Goal: Navigation & Orientation: Find specific page/section

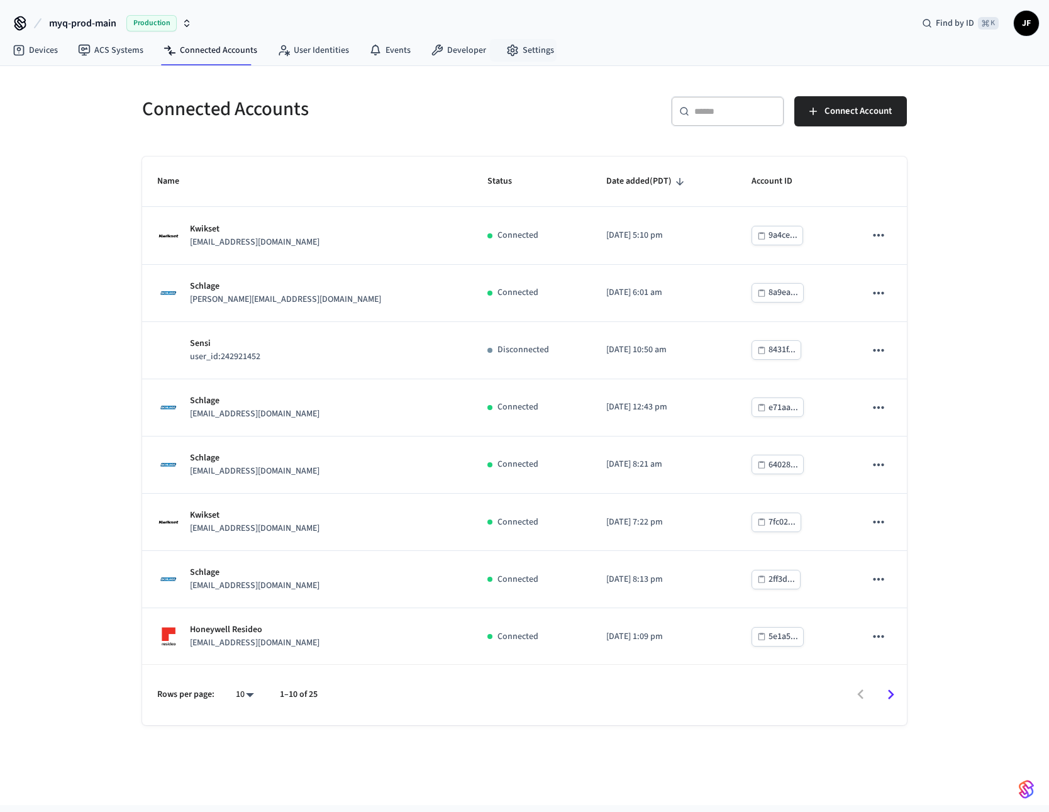
click at [506, 96] on h5 "Connected Accounts" at bounding box center [329, 109] width 375 height 26
drag, startPoint x: 134, startPoint y: 107, endPoint x: 377, endPoint y: 131, distance: 244.0
click at [377, 131] on div "Connected Accounts" at bounding box center [322, 108] width 390 height 55
drag, startPoint x: 308, startPoint y: 124, endPoint x: 308, endPoint y: 118, distance: 6.3
click at [308, 124] on div "Connected Accounts" at bounding box center [322, 108] width 390 height 55
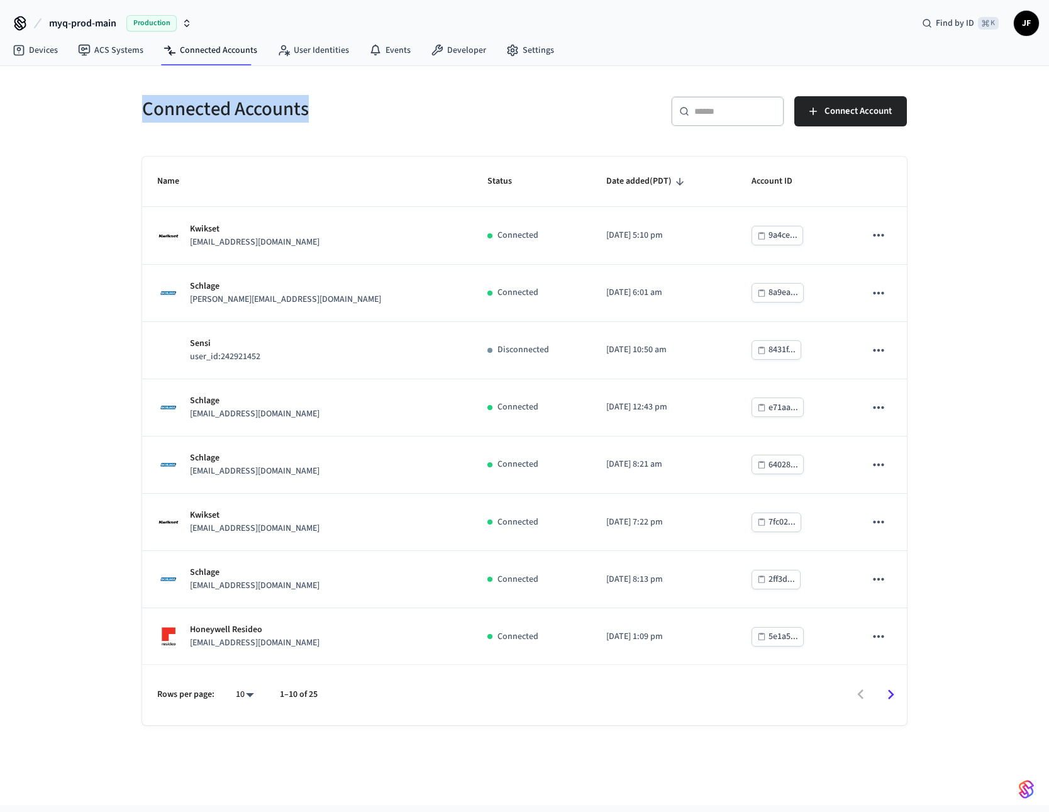
drag, startPoint x: 308, startPoint y: 117, endPoint x: 144, endPoint y: 118, distance: 163.5
click at [144, 118] on h5 "Connected Accounts" at bounding box center [329, 109] width 375 height 26
drag, startPoint x: 144, startPoint y: 116, endPoint x: 330, endPoint y: 120, distance: 186.2
click at [330, 120] on h5 "Connected Accounts" at bounding box center [329, 109] width 375 height 26
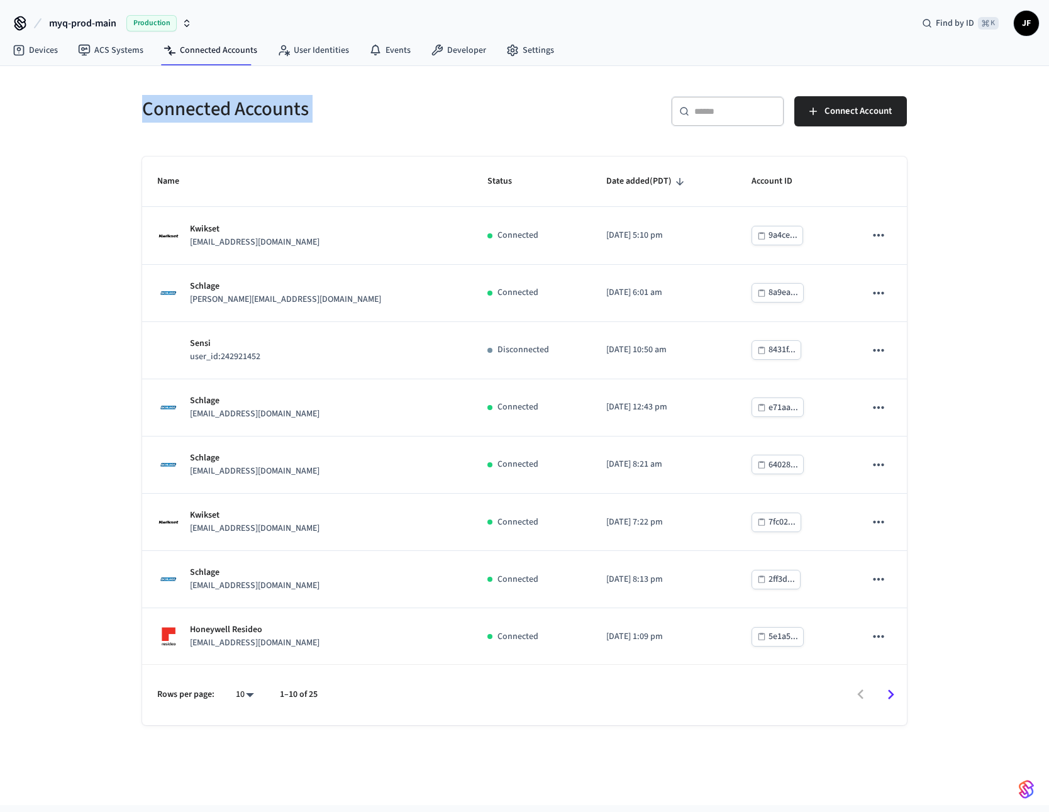
click at [330, 120] on h5 "Connected Accounts" at bounding box center [329, 109] width 375 height 26
drag, startPoint x: 325, startPoint y: 110, endPoint x: 143, endPoint y: 116, distance: 181.9
click at [145, 116] on h5 "Connected Accounts" at bounding box center [329, 109] width 375 height 26
click at [143, 116] on h5 "Connected Accounts" at bounding box center [329, 109] width 375 height 26
drag, startPoint x: 141, startPoint y: 114, endPoint x: 346, endPoint y: 122, distance: 205.2
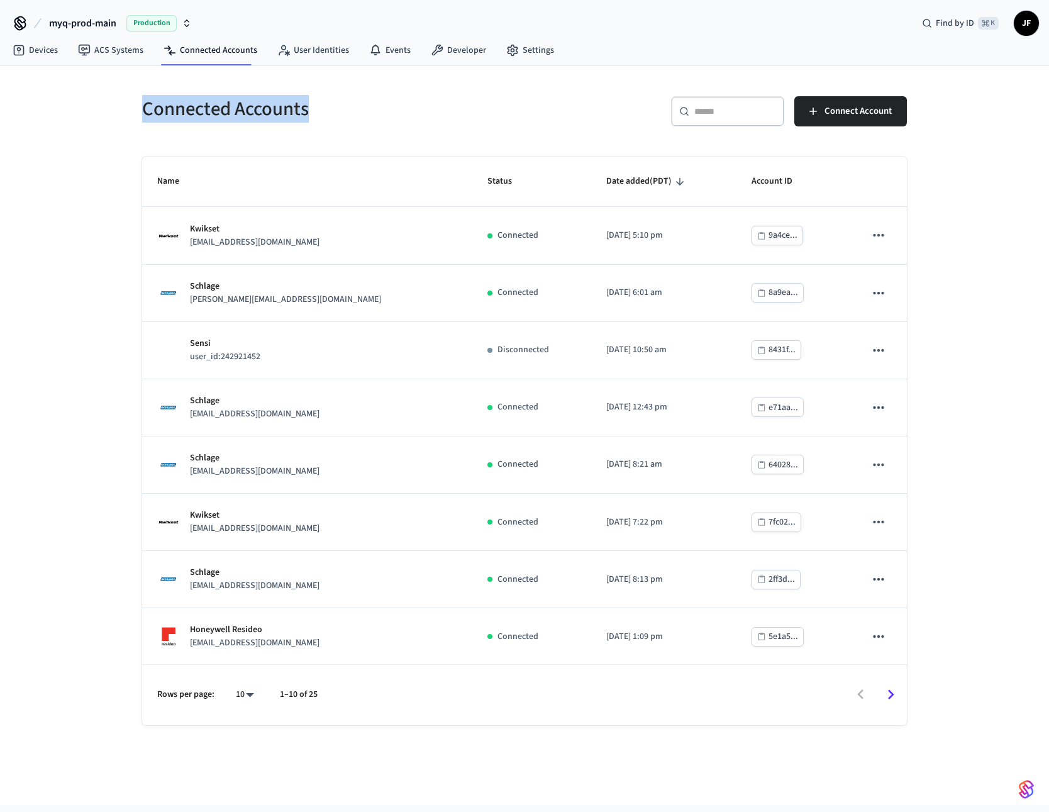
click at [346, 122] on div "Connected Accounts" at bounding box center [322, 108] width 390 height 55
click at [345, 121] on h5 "Connected Accounts" at bounding box center [329, 109] width 375 height 26
click at [87, 24] on span "myq-prod-main" at bounding box center [82, 23] width 67 height 15
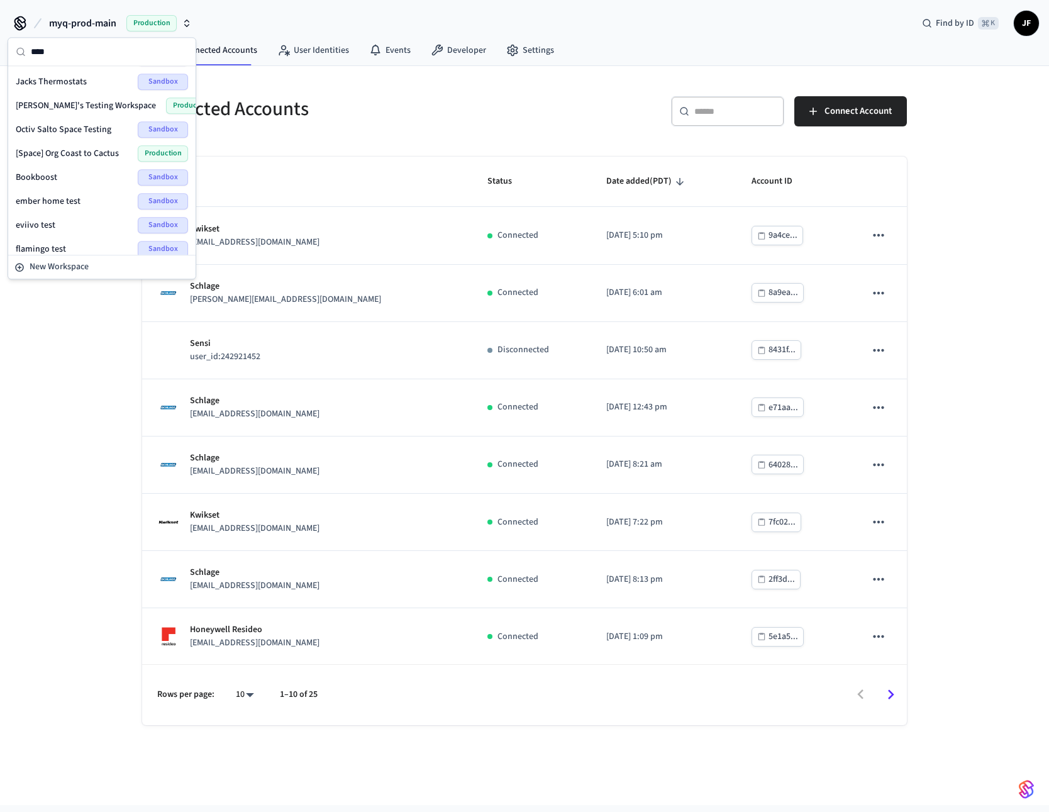
scroll to position [4, 0]
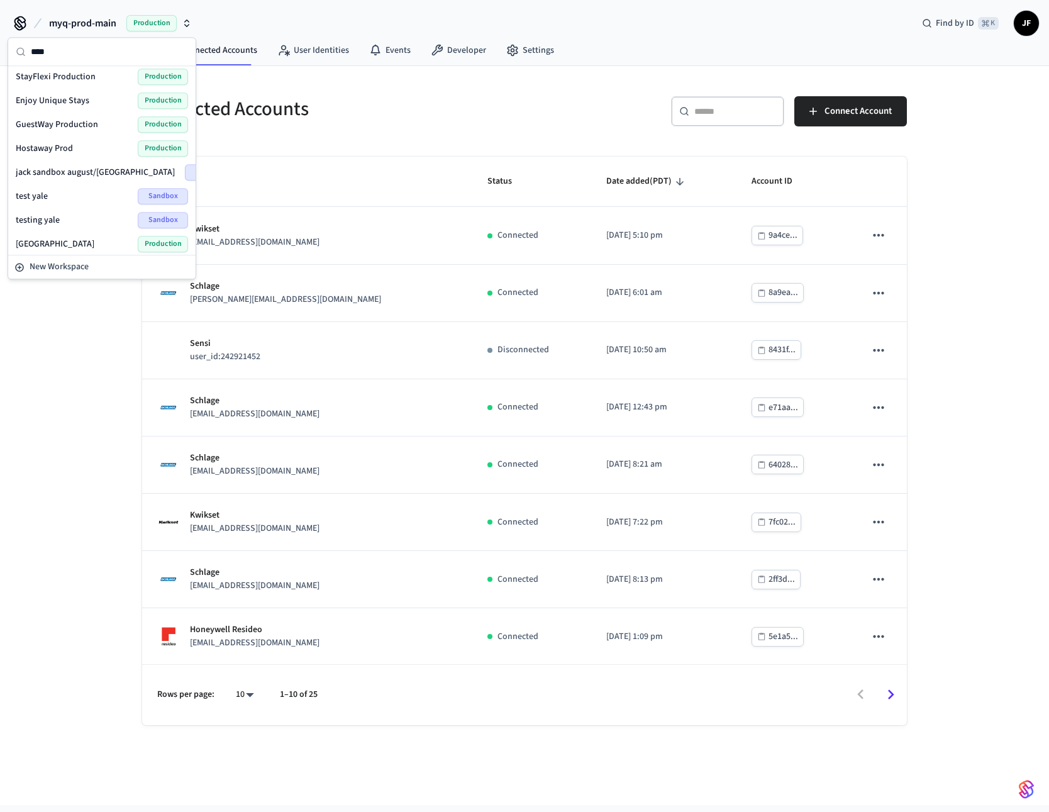
type input "****"
click at [79, 76] on span "StayFlexi Production" at bounding box center [56, 76] width 80 height 13
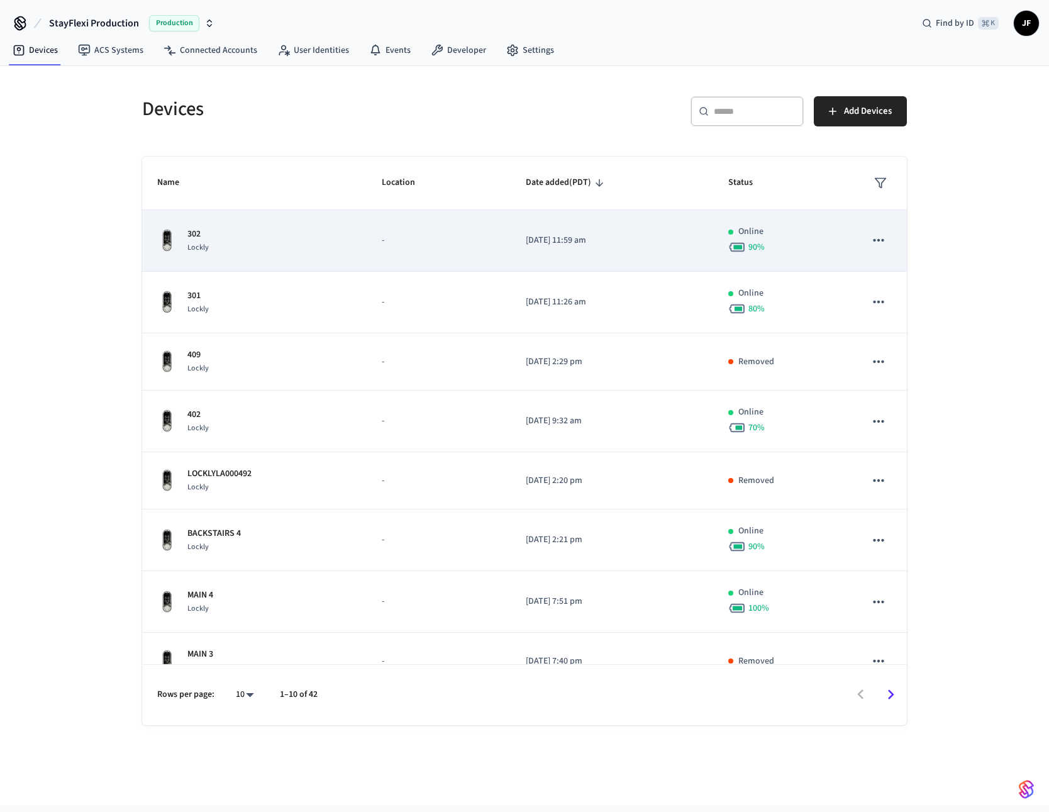
click at [266, 248] on div "302 Lockly" at bounding box center [254, 241] width 194 height 26
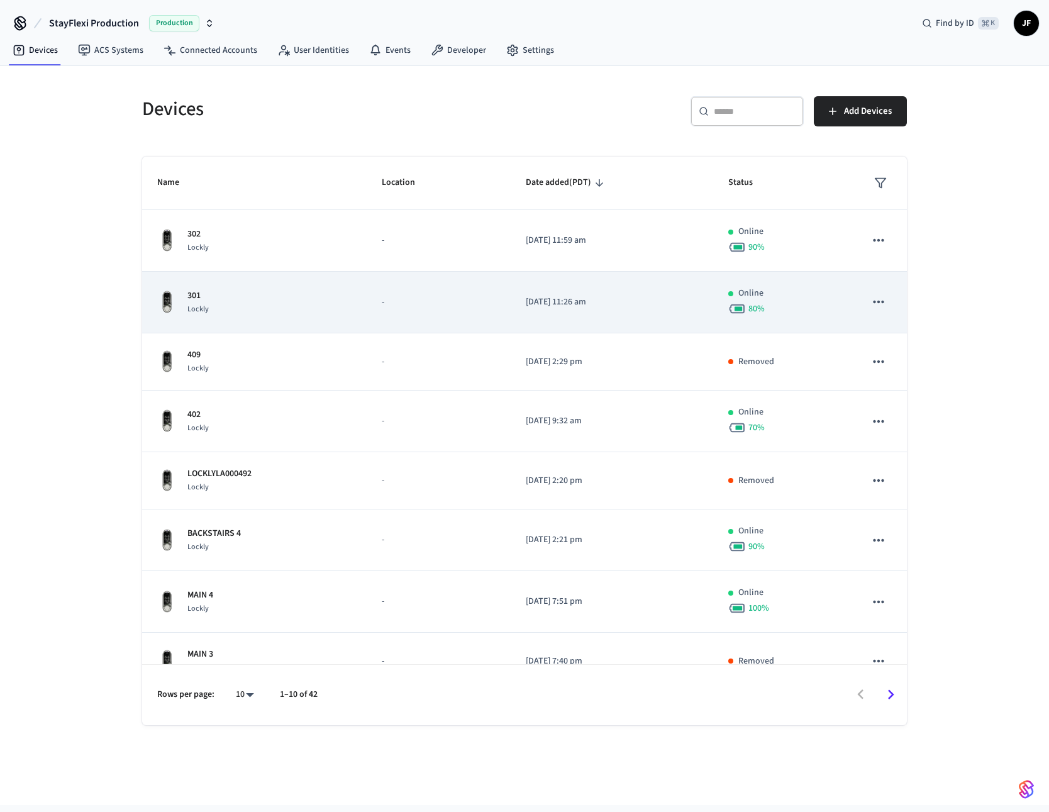
click at [240, 295] on div "301 Lockly" at bounding box center [254, 302] width 194 height 26
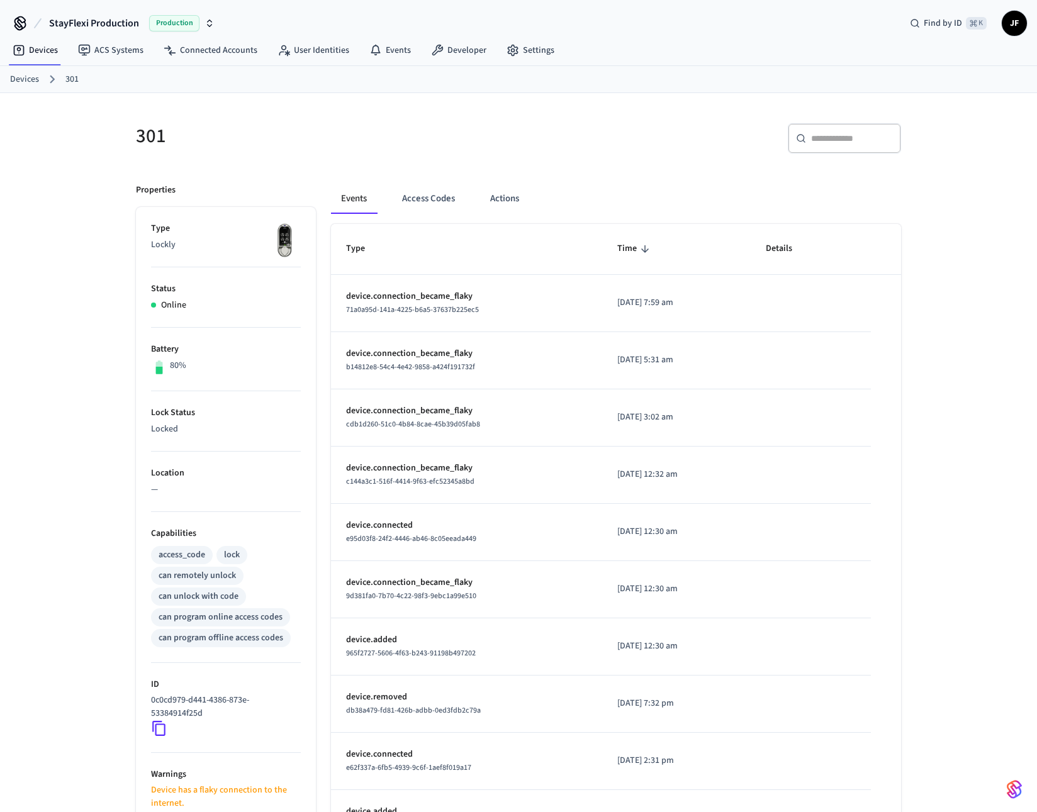
drag, startPoint x: 309, startPoint y: 147, endPoint x: 312, endPoint y: 139, distance: 8.0
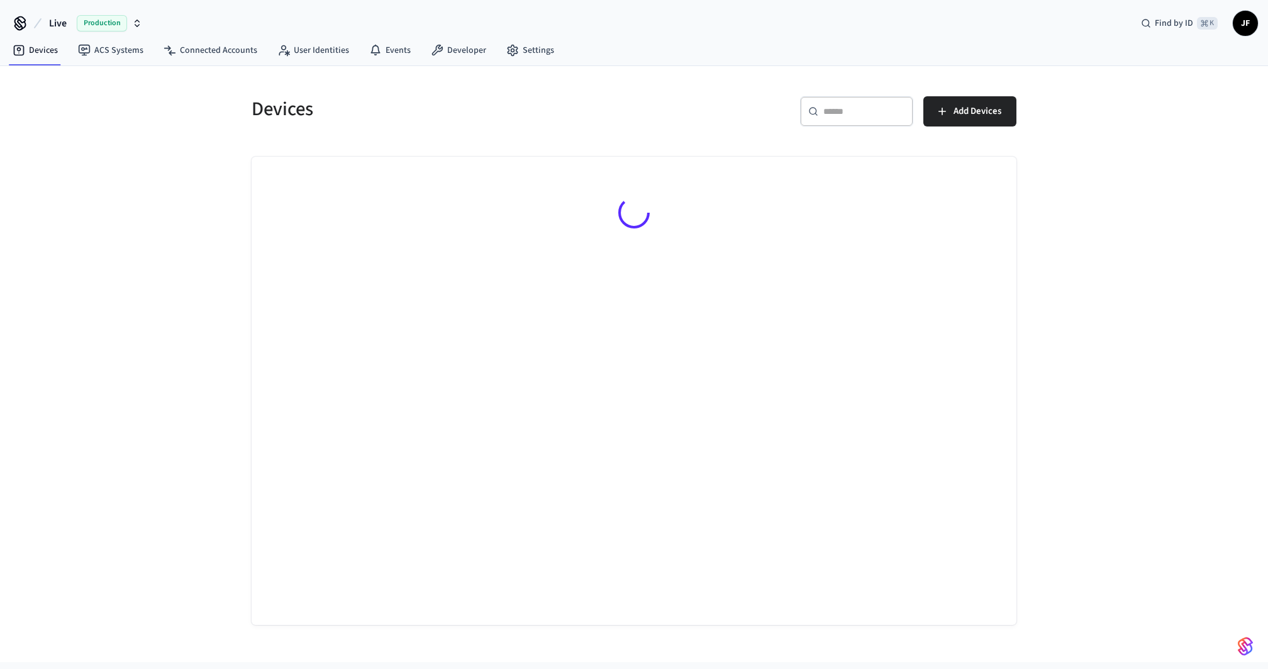
drag, startPoint x: 50, startPoint y: 25, endPoint x: 79, endPoint y: 27, distance: 29.7
click at [50, 25] on span "Live" at bounding box center [58, 23] width 18 height 15
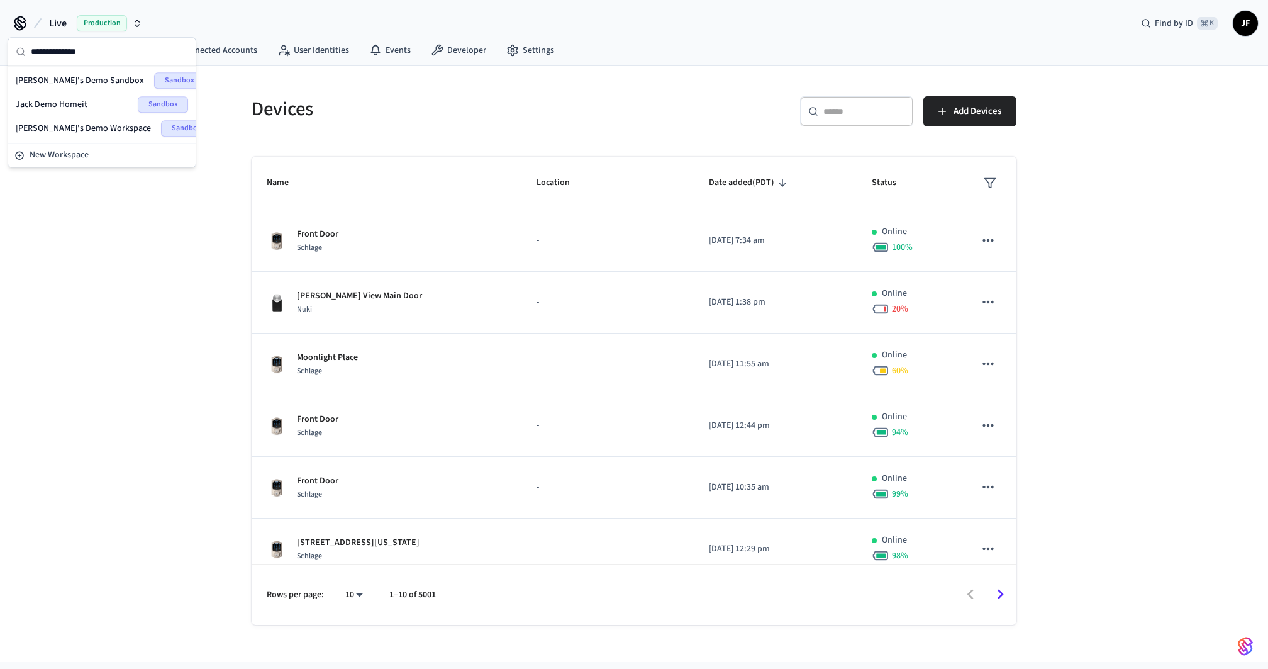
type input "**********"
click at [60, 76] on span "[PERSON_NAME]'s Demo Sandbox" at bounding box center [80, 80] width 128 height 13
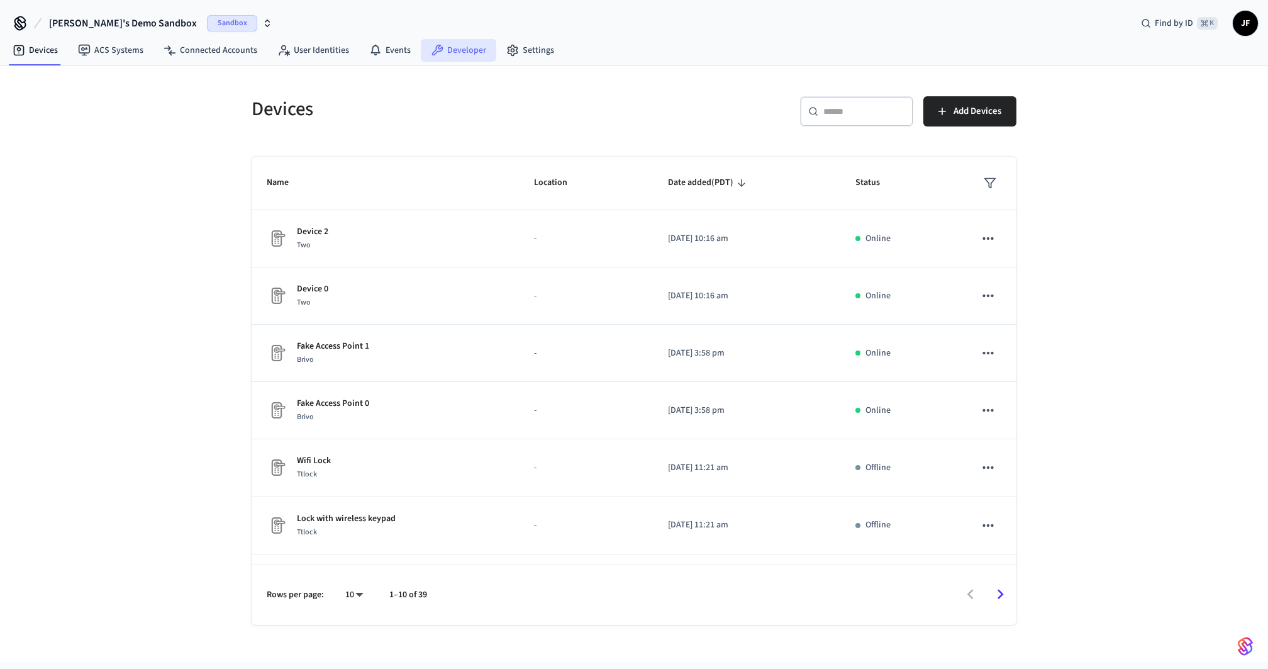
click at [459, 54] on link "Developer" at bounding box center [458, 50] width 75 height 23
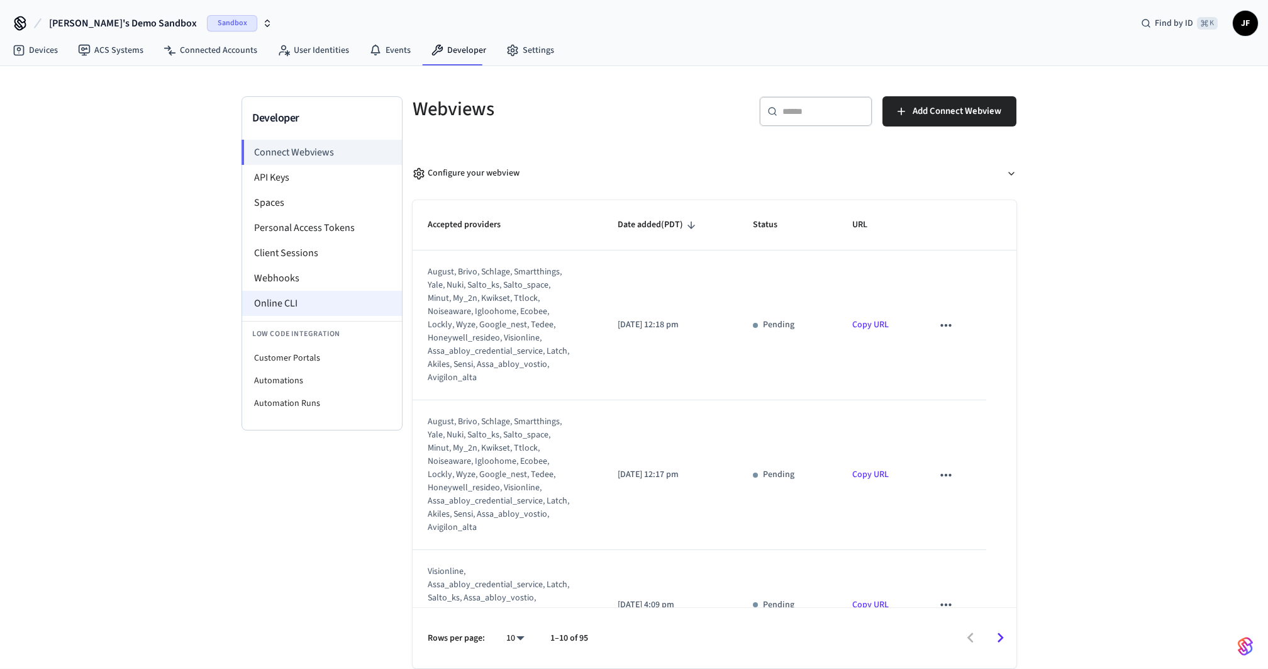
click at [301, 304] on li "Online CLI" at bounding box center [322, 303] width 160 height 25
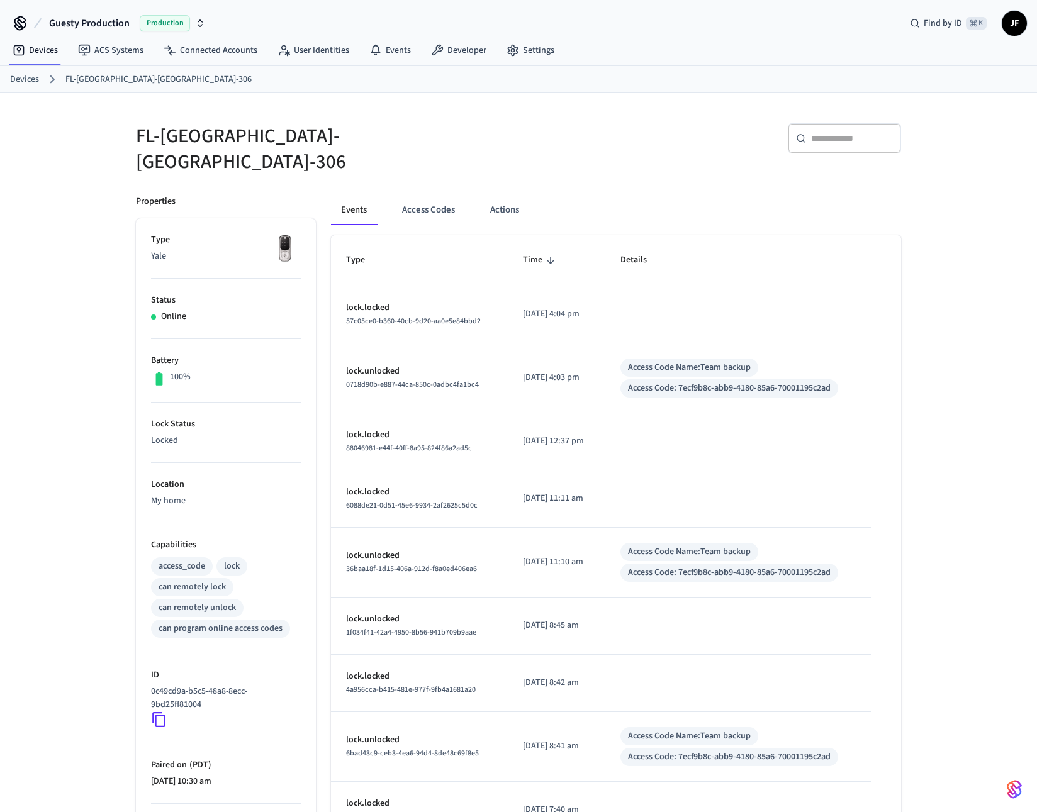
click at [500, 123] on h5 "FL-FRANKLIN-YALE-306" at bounding box center [323, 149] width 375 height 52
